Goal: Navigation & Orientation: Find specific page/section

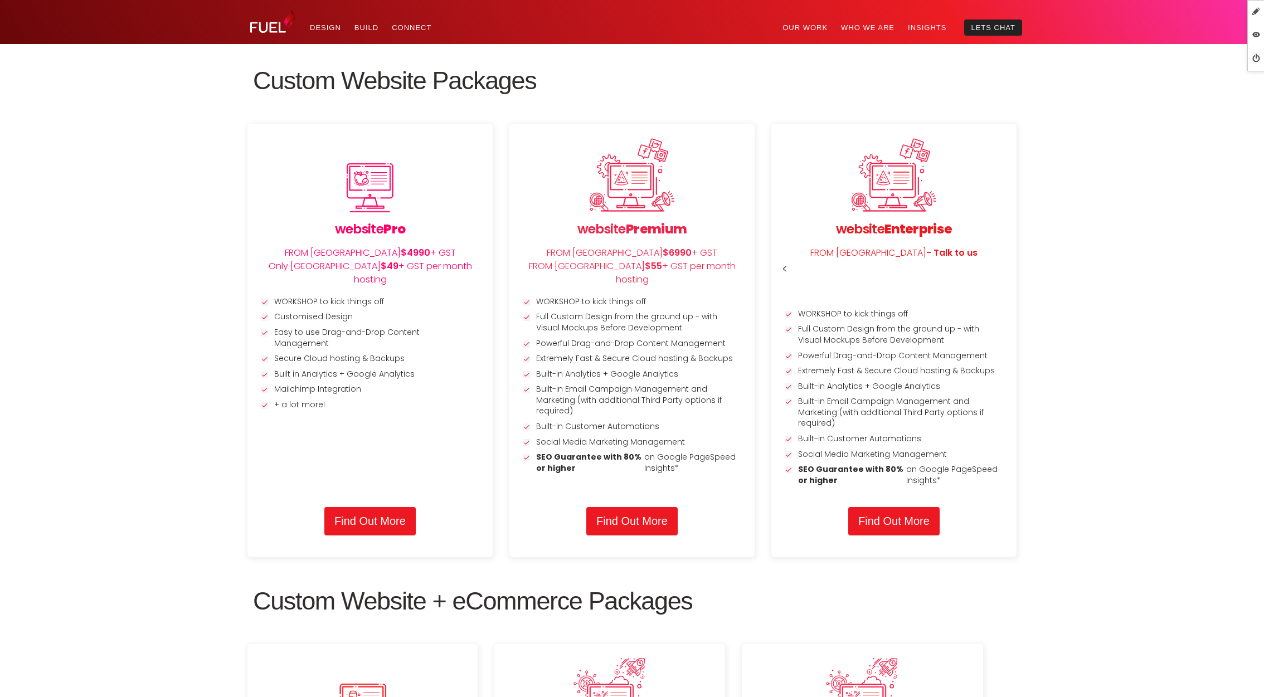
scroll to position [1256, 0]
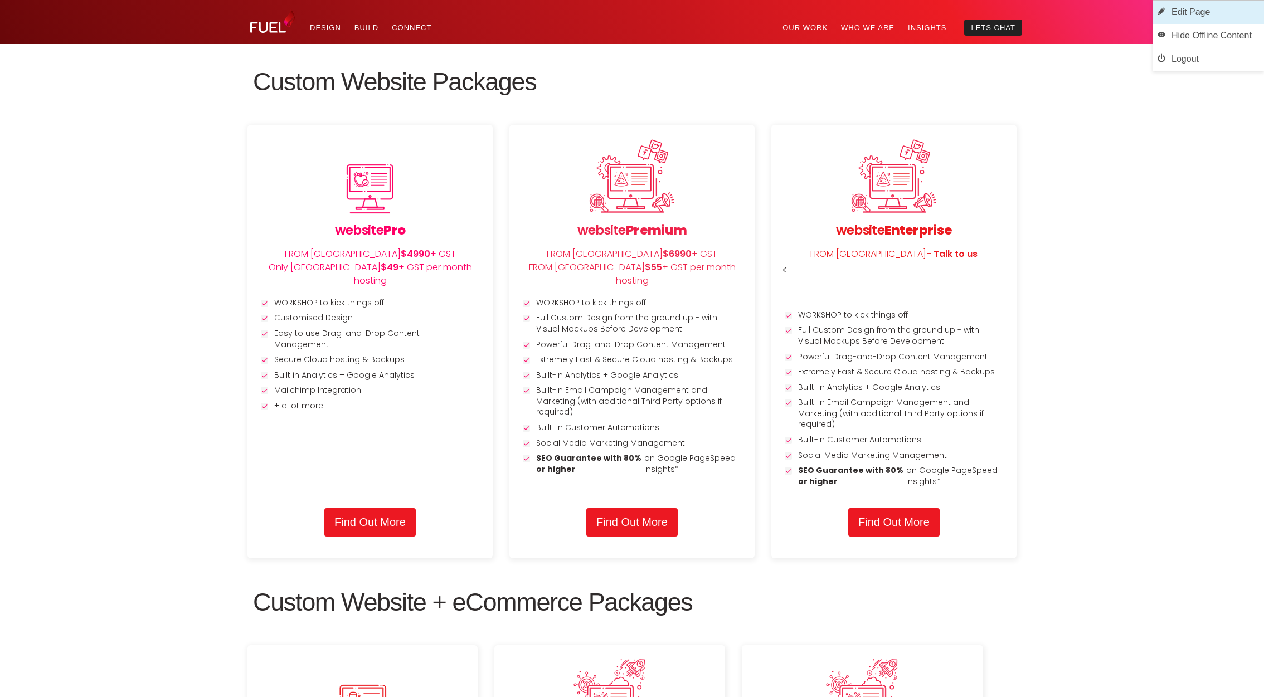
click at [1217, 11] on link "Edit Page" at bounding box center [1208, 12] width 111 height 23
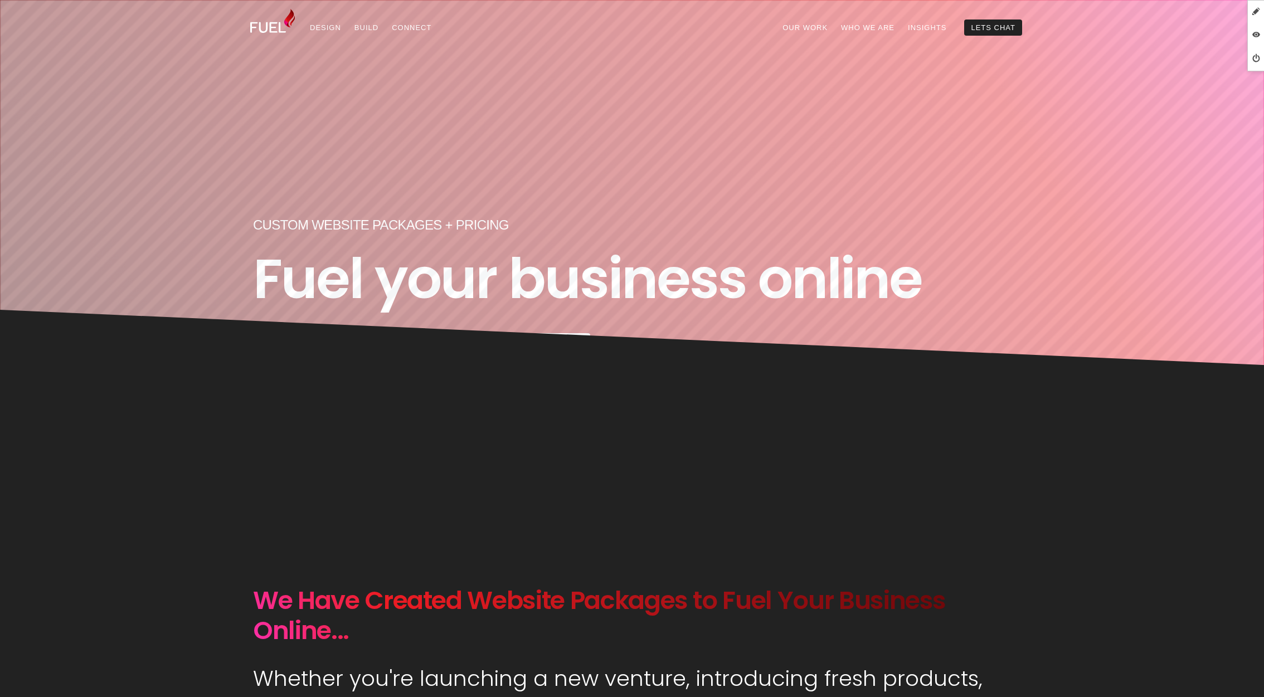
scroll to position [215, 0]
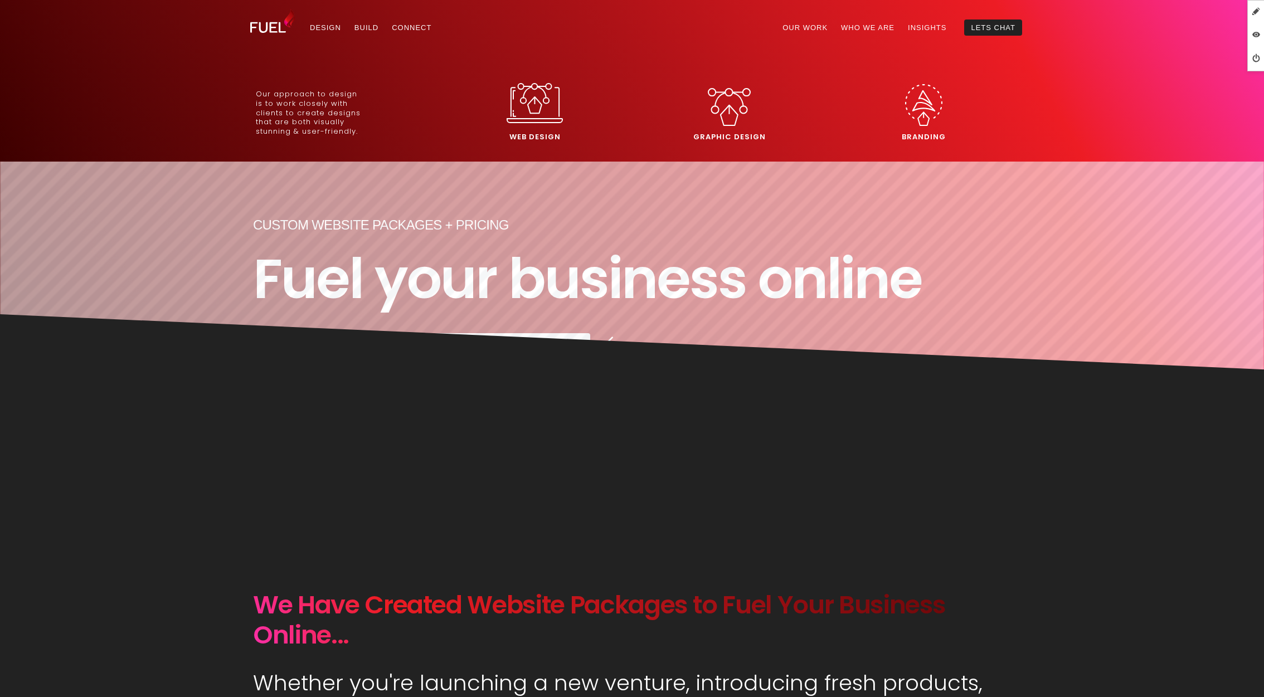
click at [537, 109] on img at bounding box center [535, 103] width 56 height 40
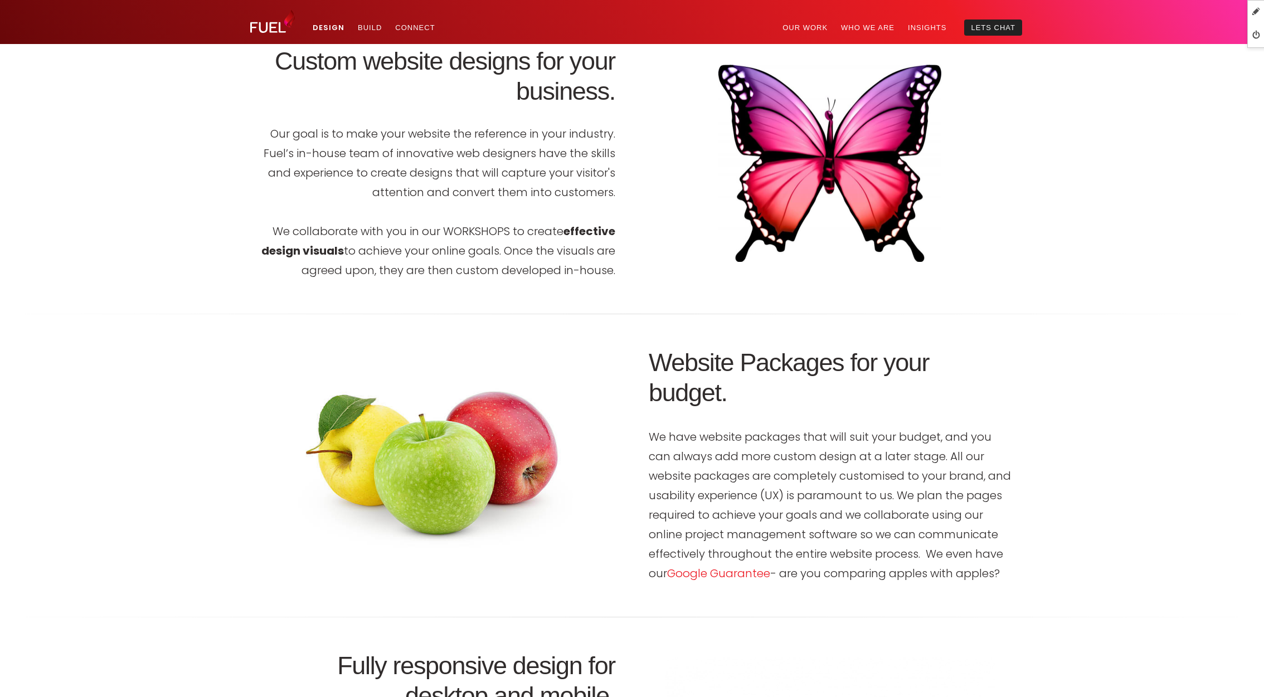
scroll to position [1243, 0]
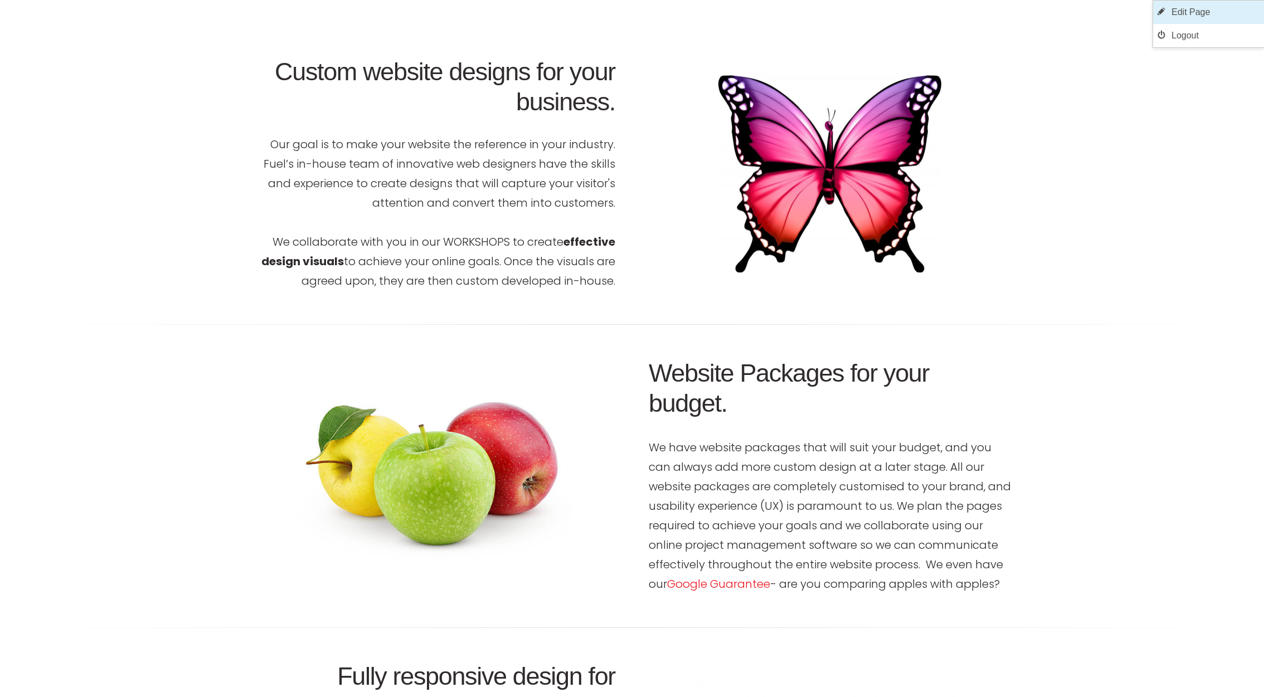
click at [1200, 10] on link "Edit Page" at bounding box center [1208, 12] width 111 height 23
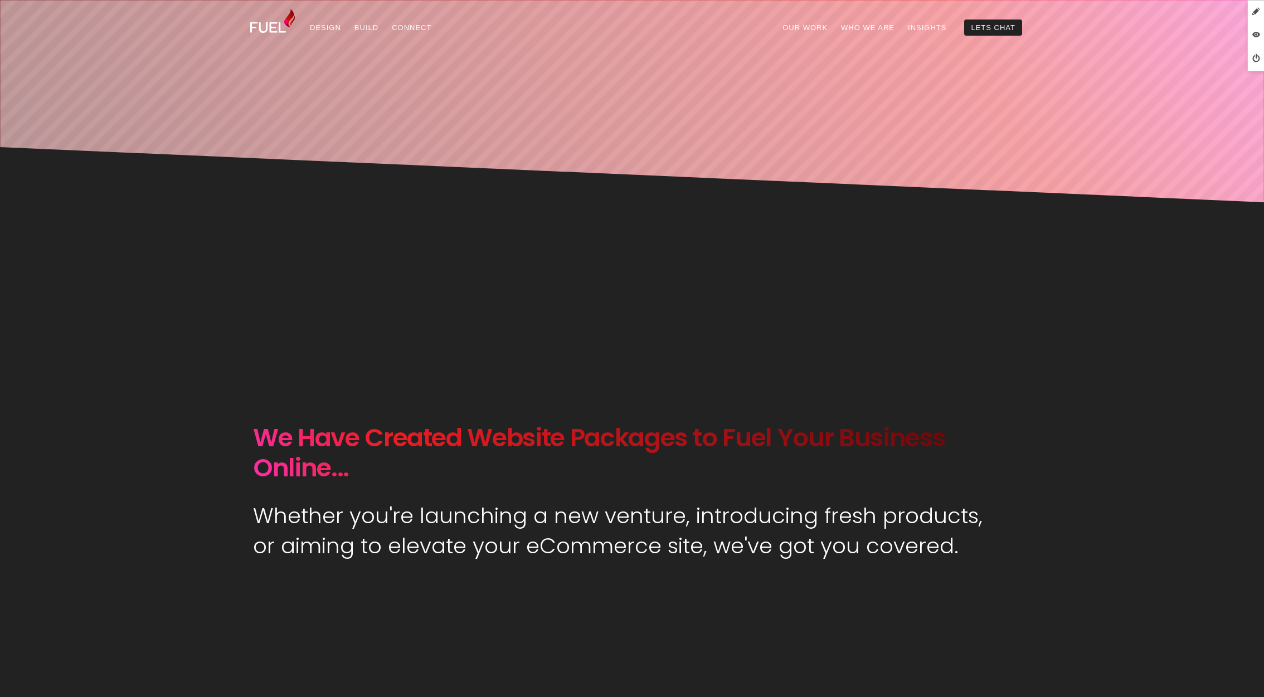
scroll to position [370, 0]
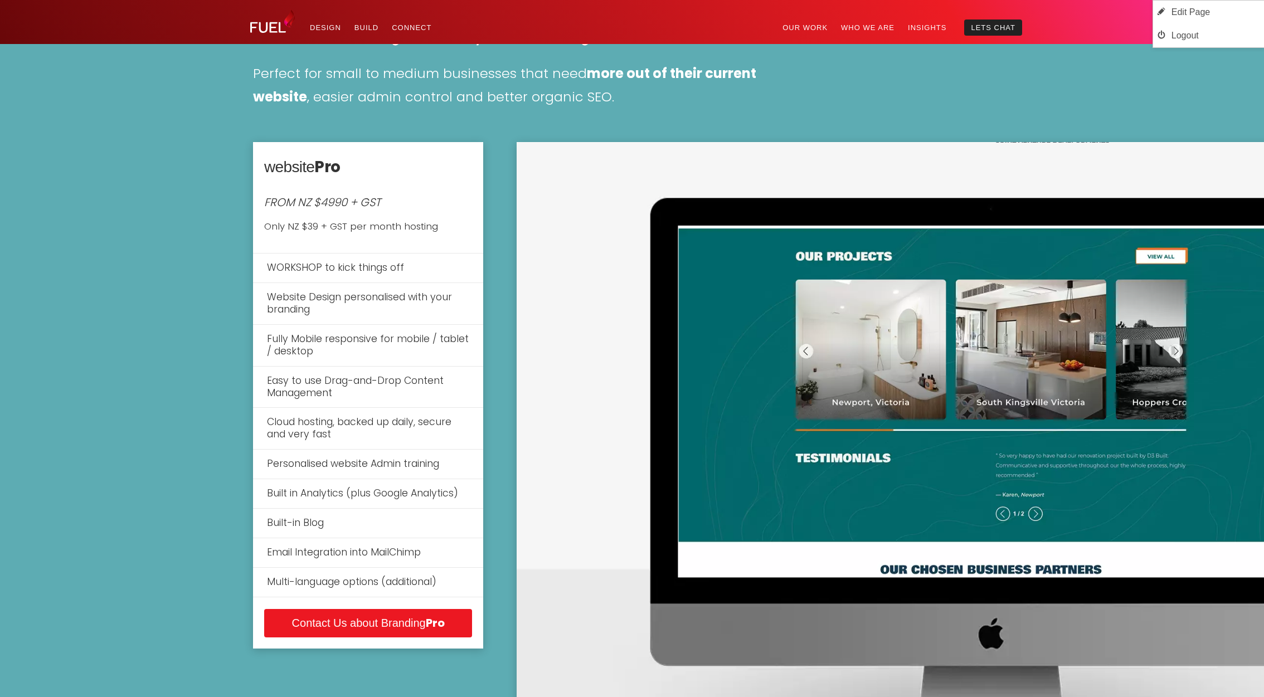
scroll to position [1572, 0]
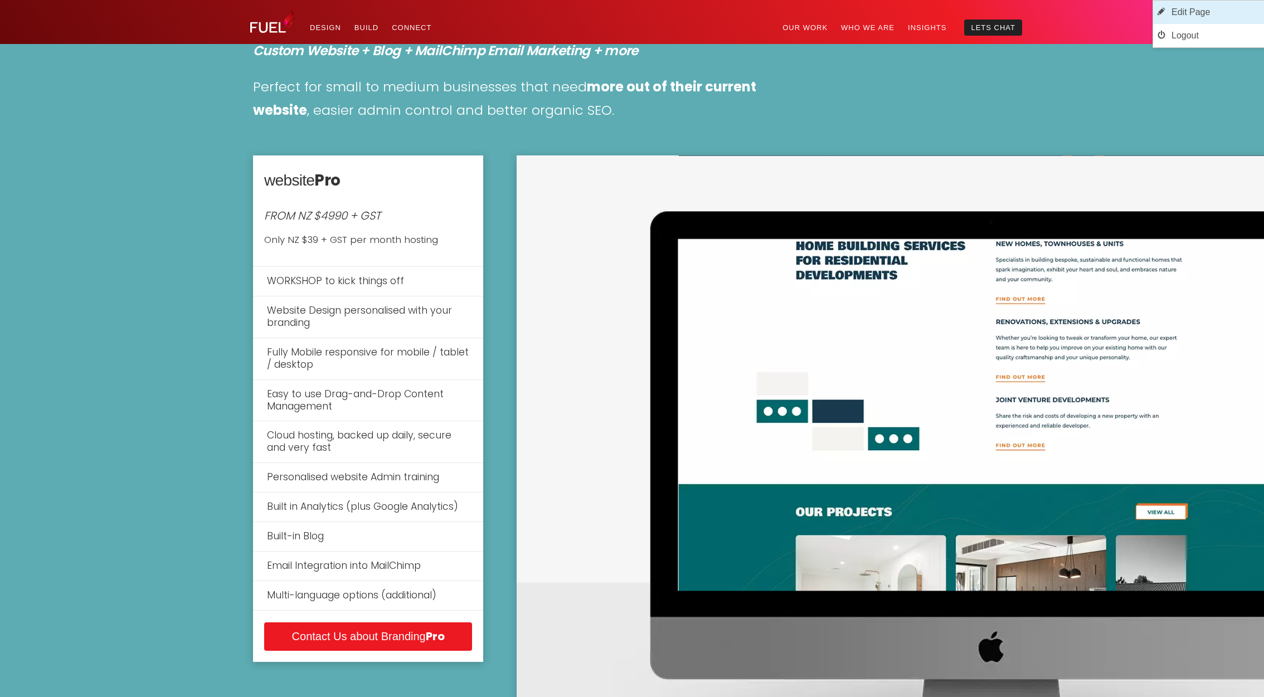
click at [1216, 12] on link "Edit Page" at bounding box center [1208, 12] width 111 height 23
